Goal: Task Accomplishment & Management: Manage account settings

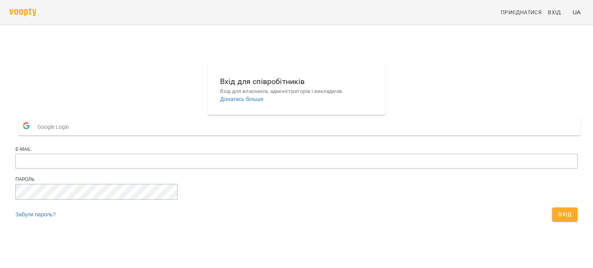
click at [73, 135] on span "Google Login" at bounding box center [55, 126] width 36 height 15
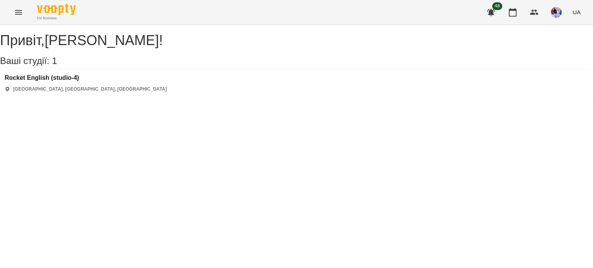
click at [15, 14] on icon "Menu" at bounding box center [18, 12] width 9 height 9
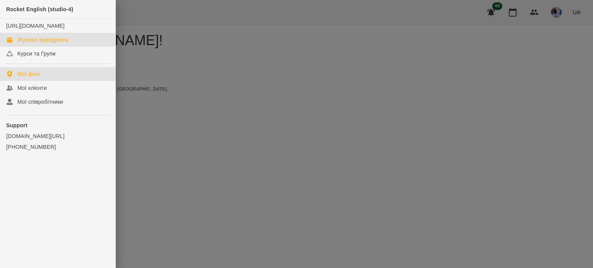
click at [68, 44] on div "Журнал відвідувань" at bounding box center [42, 40] width 51 height 8
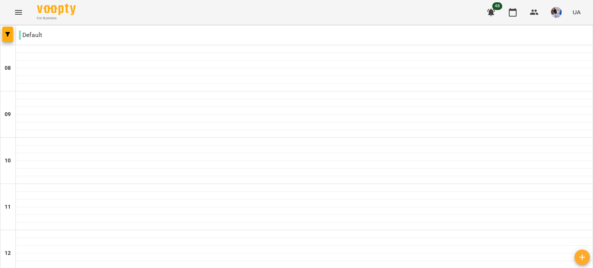
scroll to position [430, 0]
click at [536, 7] on button "button" at bounding box center [534, 12] width 19 height 19
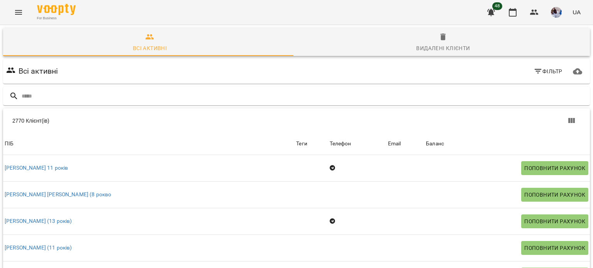
click at [19, 13] on icon "Menu" at bounding box center [18, 12] width 9 height 9
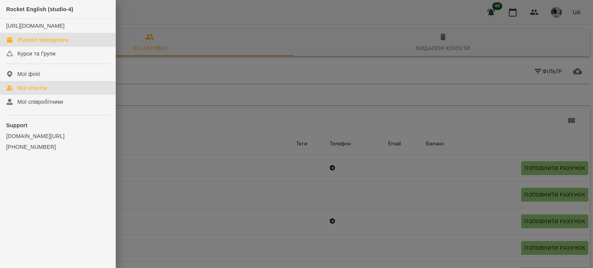
click at [34, 44] on div "Журнал відвідувань" at bounding box center [42, 40] width 51 height 8
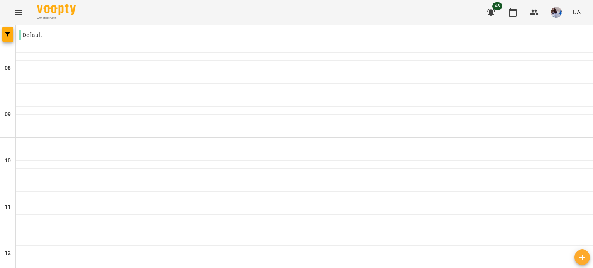
scroll to position [430, 0]
